Goal: Find specific page/section: Find specific page/section

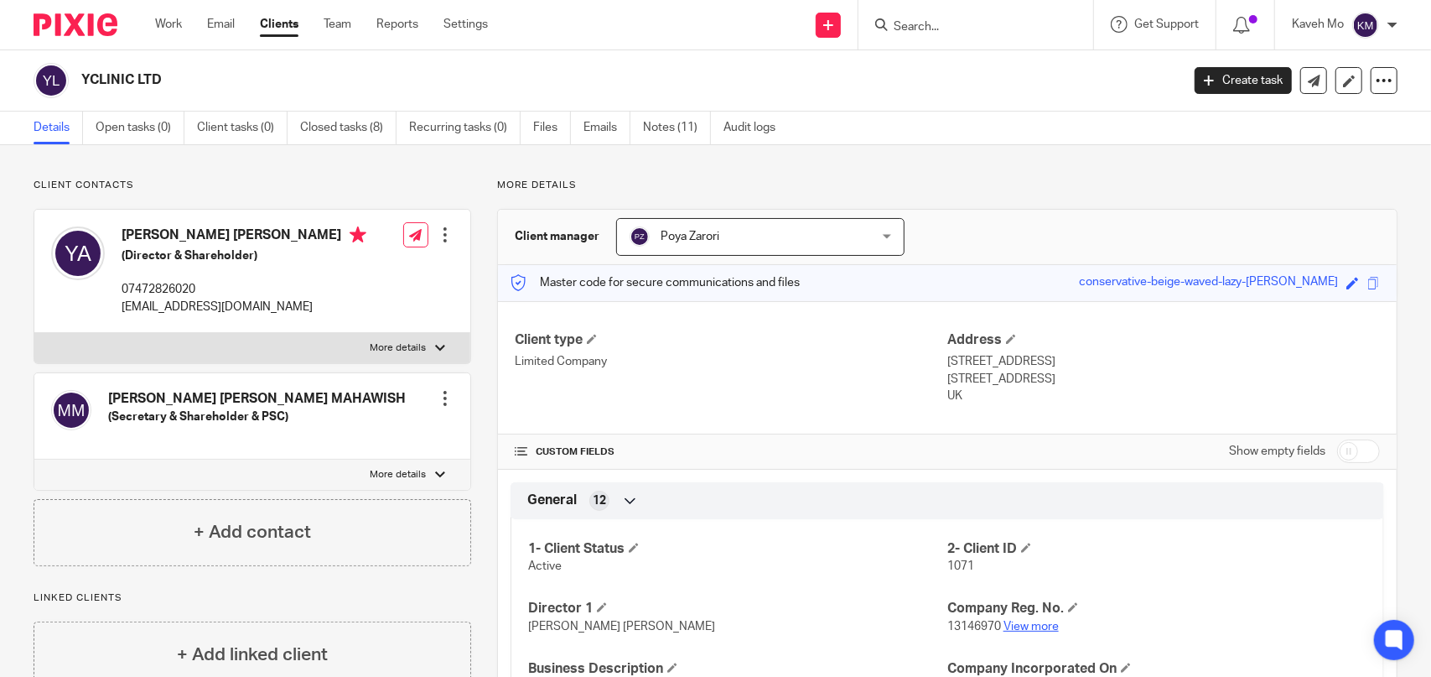
click at [1034, 628] on link "View more" at bounding box center [1031, 626] width 55 height 12
click at [938, 29] on input "Search" at bounding box center [967, 27] width 151 height 15
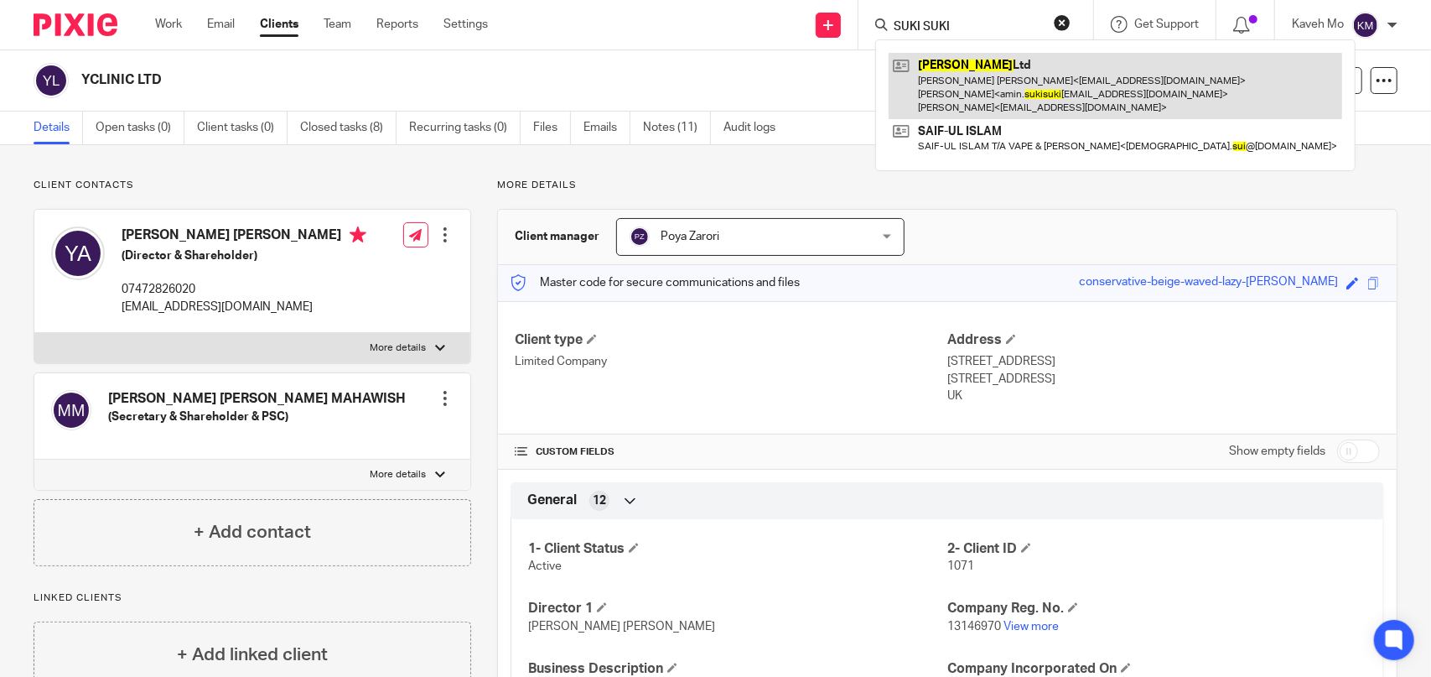
type input "SUKI SUKI"
click at [969, 81] on link at bounding box center [1116, 86] width 454 height 66
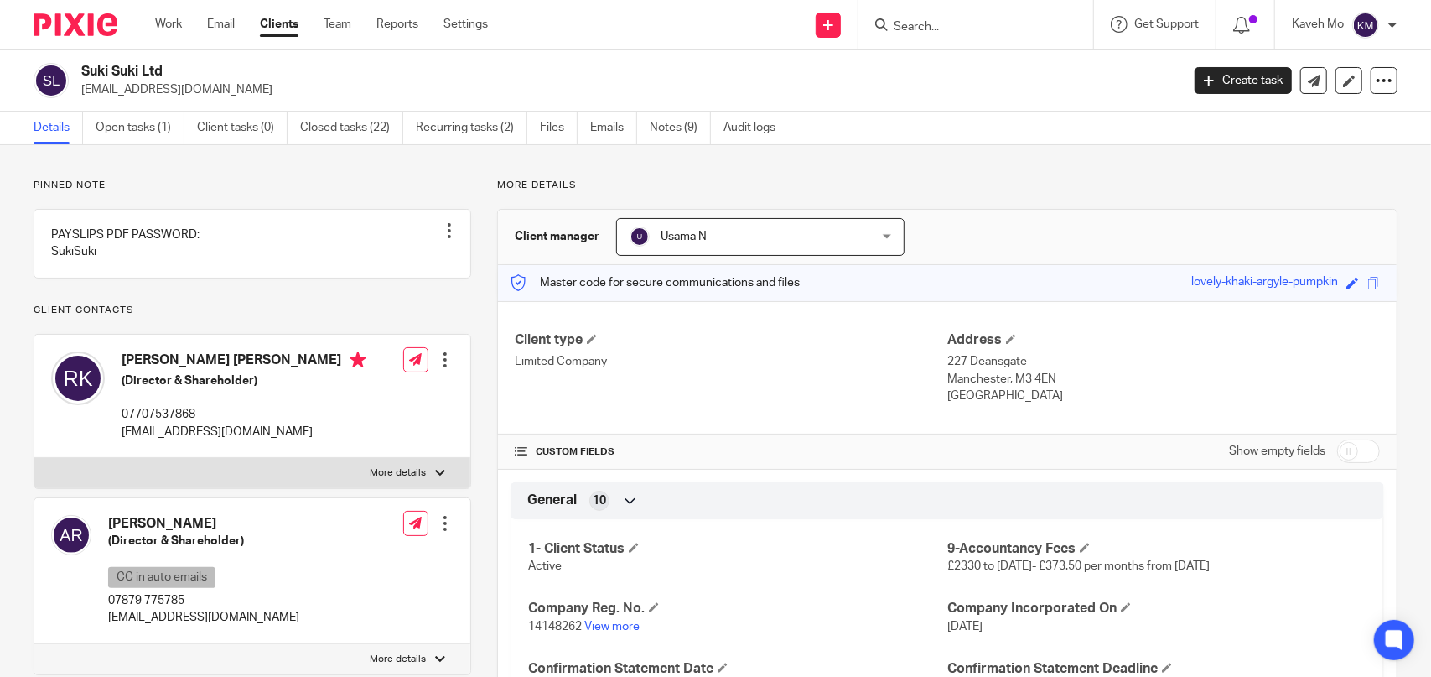
scroll to position [84, 0]
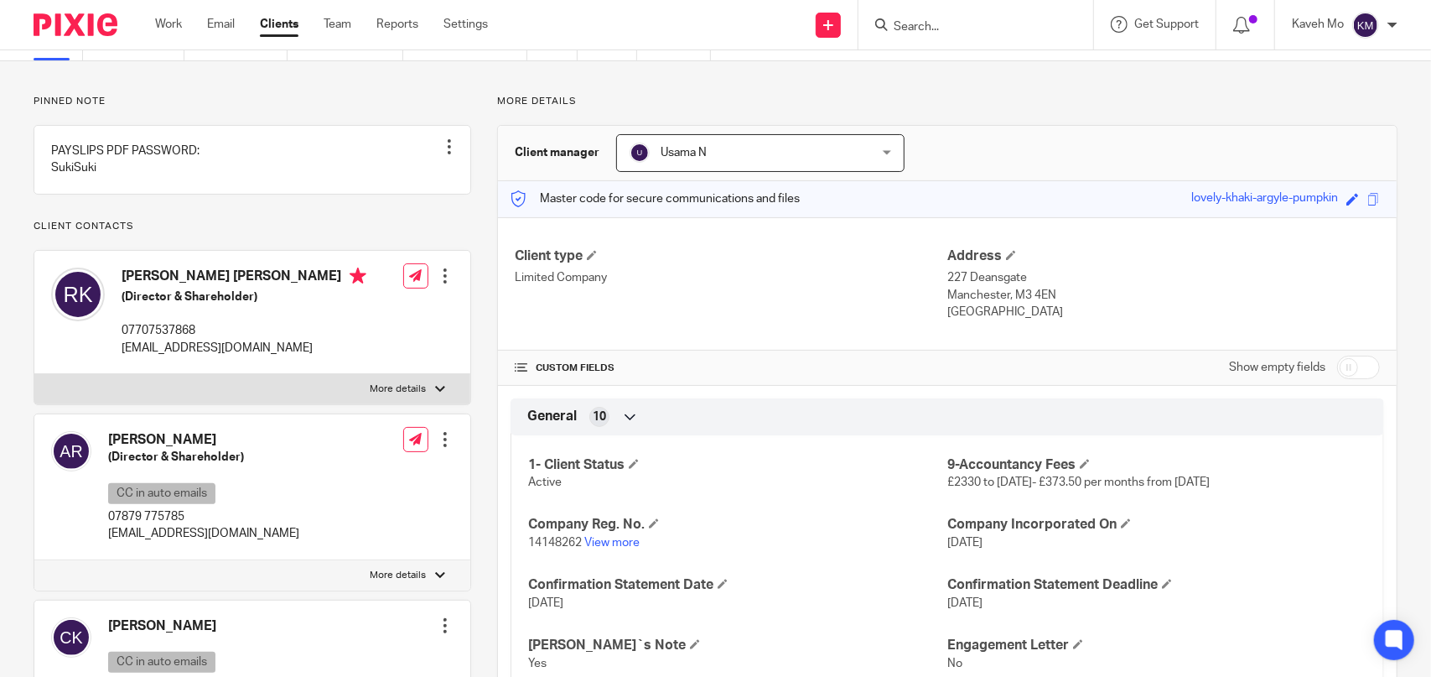
click at [168, 356] on p "[EMAIL_ADDRESS][DOMAIN_NAME]" at bounding box center [244, 348] width 245 height 17
copy div "[EMAIL_ADDRESS][DOMAIN_NAME]"
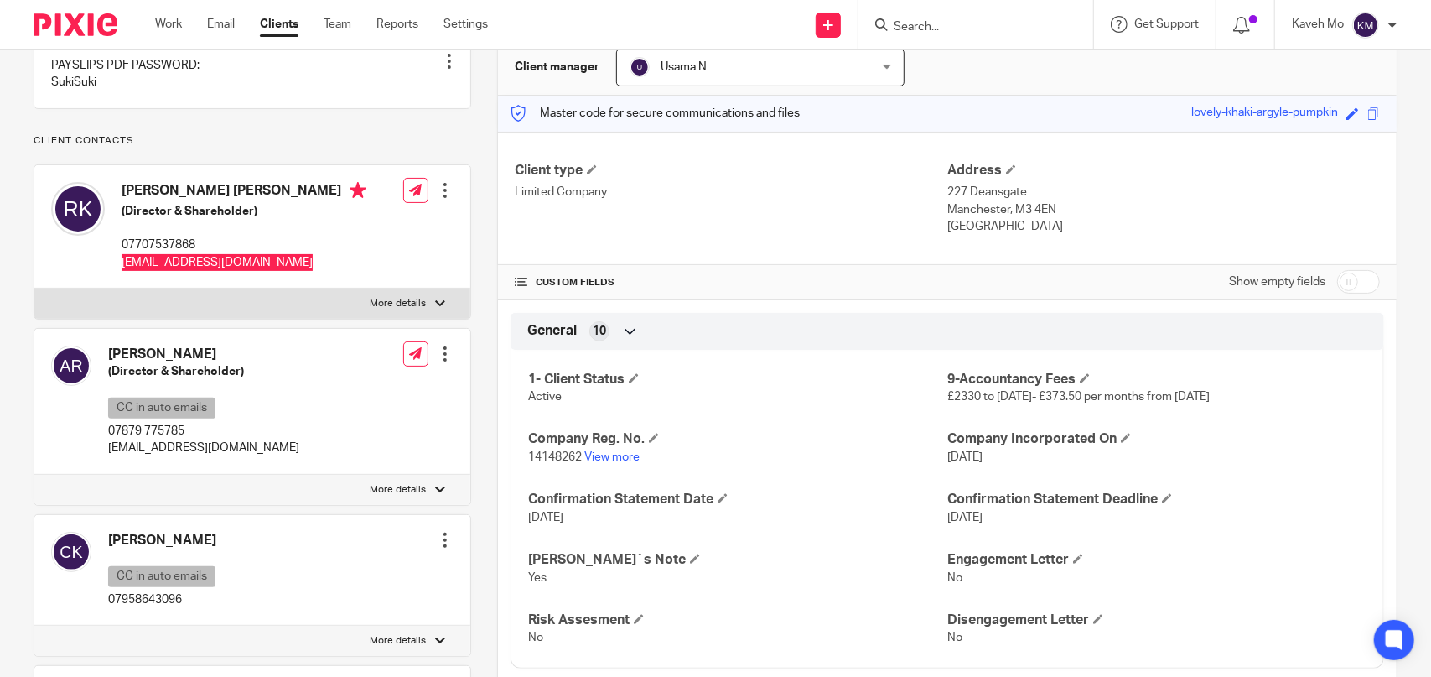
scroll to position [252, 0]
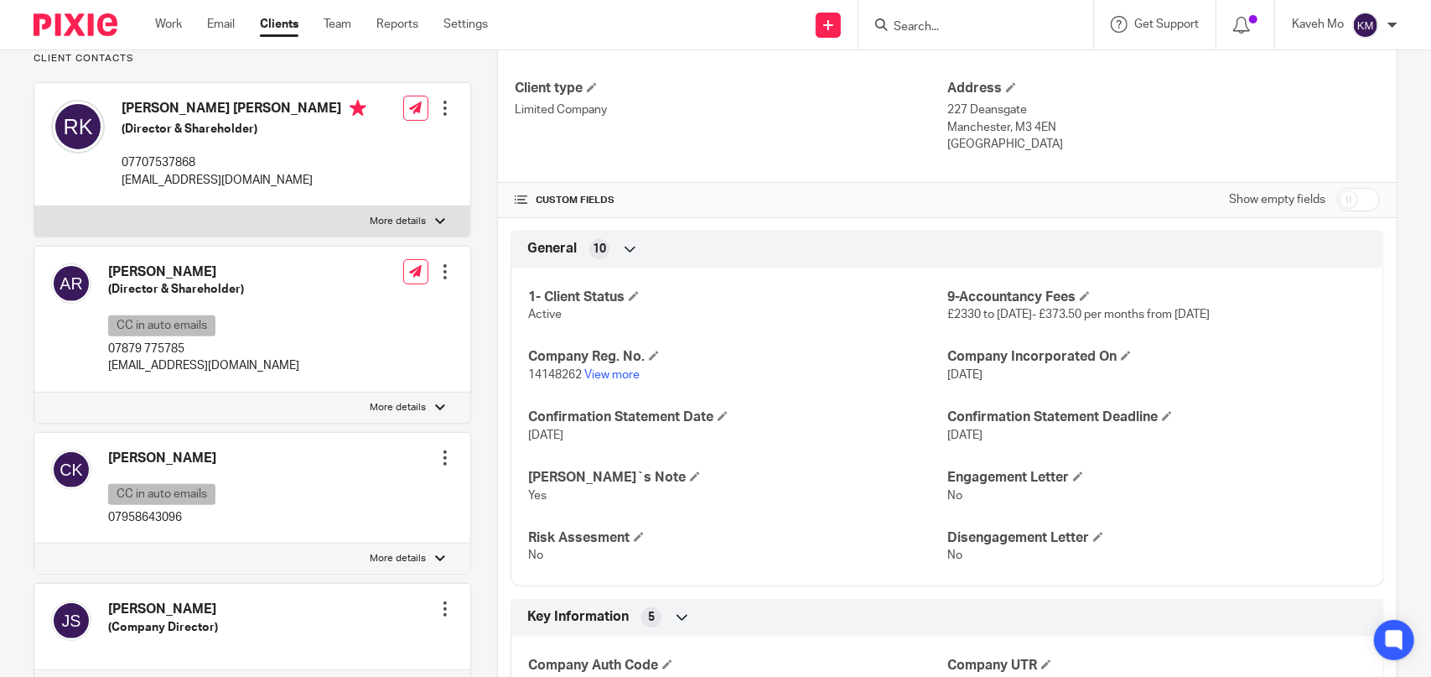
click at [183, 374] on p "[EMAIL_ADDRESS][DOMAIN_NAME]" at bounding box center [203, 365] width 191 height 17
copy div "[EMAIL_ADDRESS][DOMAIN_NAME]"
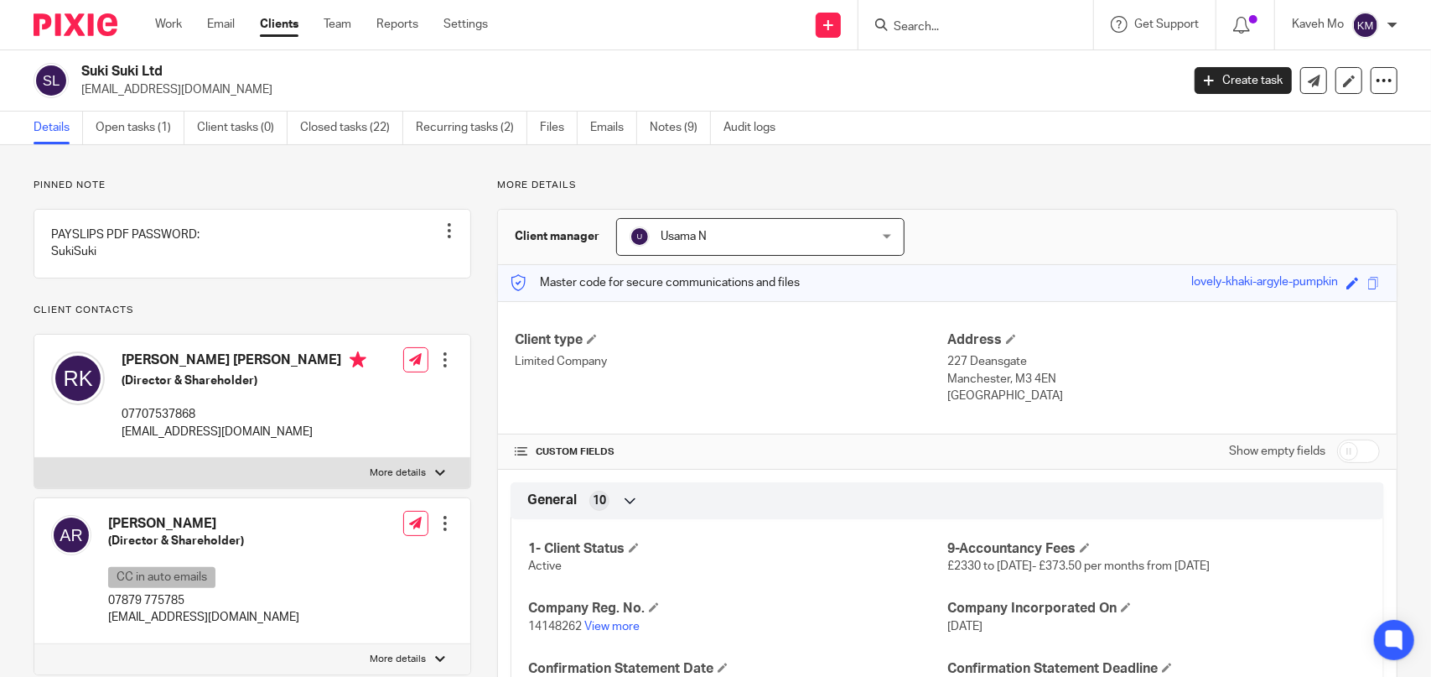
click at [143, 61] on div "Suki Suki Ltd hey@sukisukistreetfood.co.uk Create task Update from Companies Ho…" at bounding box center [715, 80] width 1431 height 61
click at [143, 63] on h2 "Suki Suki Ltd" at bounding box center [516, 72] width 870 height 18
click at [143, 66] on h2 "Suki Suki Ltd" at bounding box center [516, 72] width 870 height 18
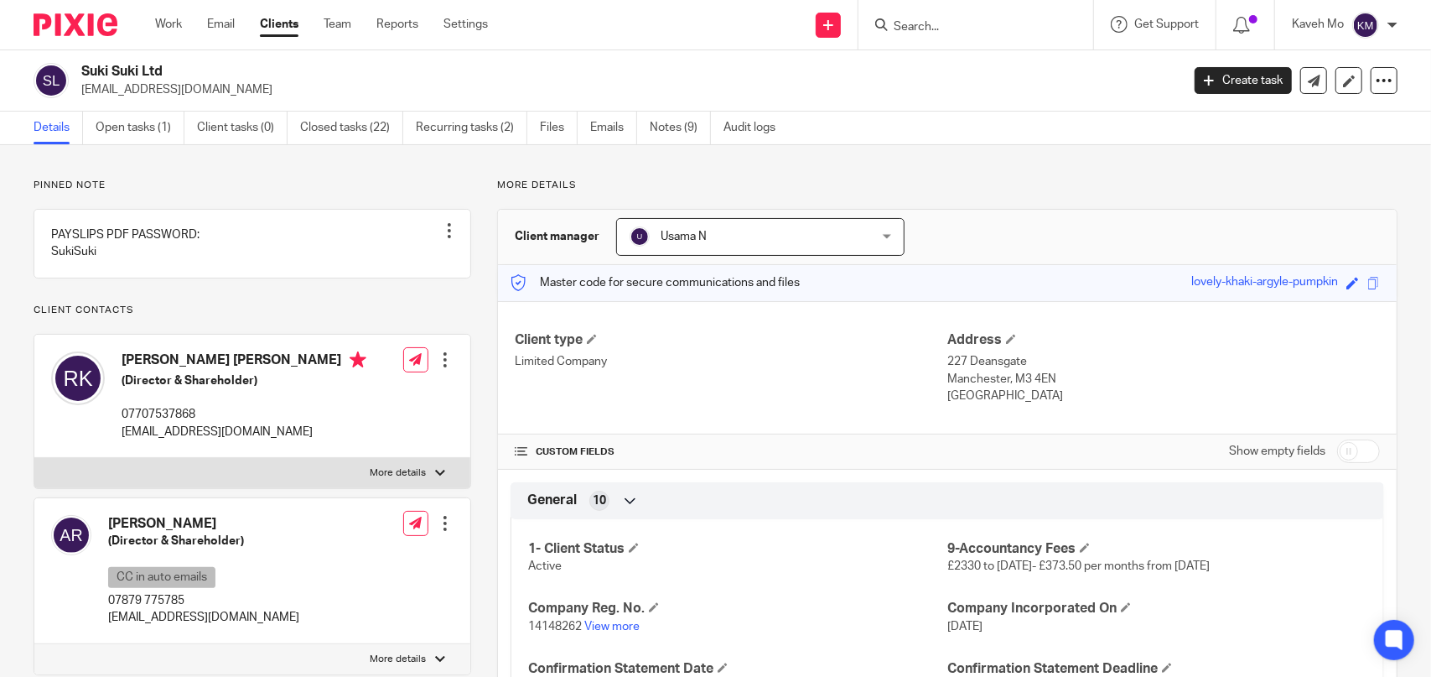
click at [143, 66] on h2 "Suki Suki Ltd" at bounding box center [516, 72] width 870 height 18
click at [968, 27] on input "Search" at bounding box center [967, 27] width 151 height 15
type input "youza"
click at [987, 75] on link at bounding box center [1030, 72] width 283 height 39
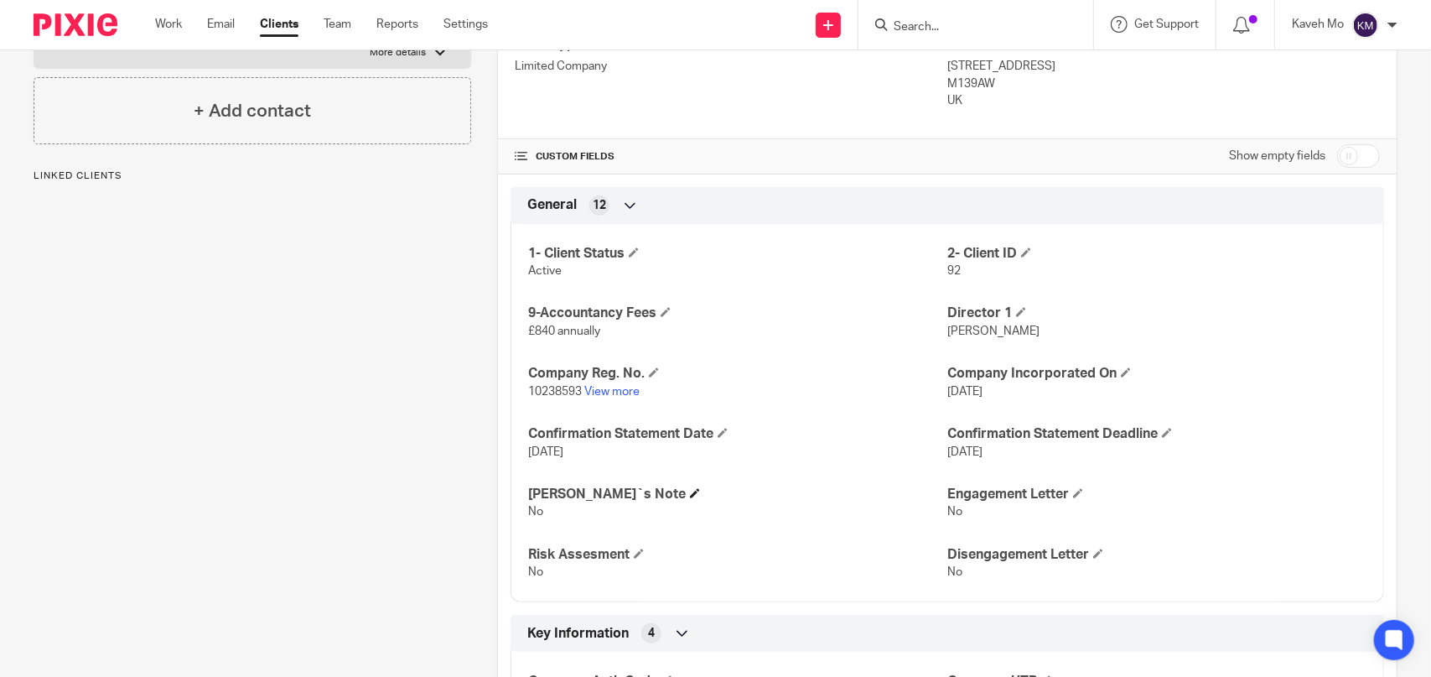
scroll to position [503, 0]
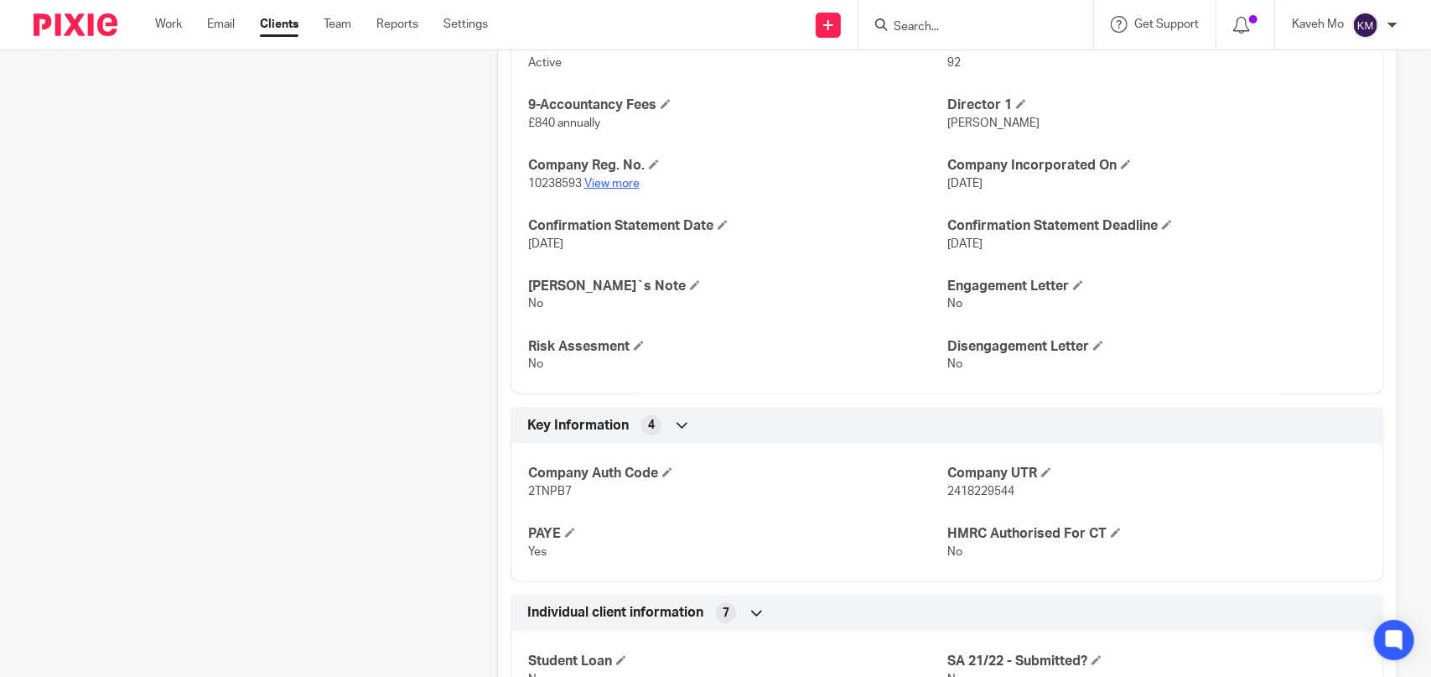
click at [613, 178] on link "View more" at bounding box center [611, 184] width 55 height 12
